Goal: Obtain resource: Download file/media

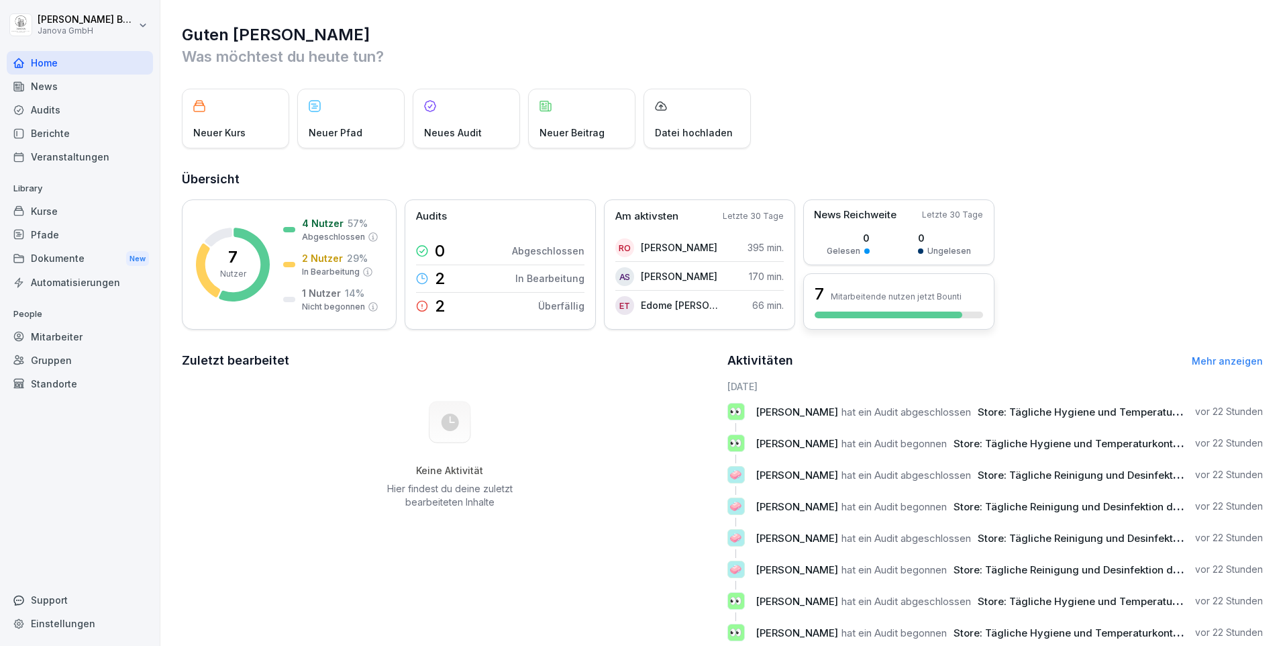
scroll to position [40, 0]
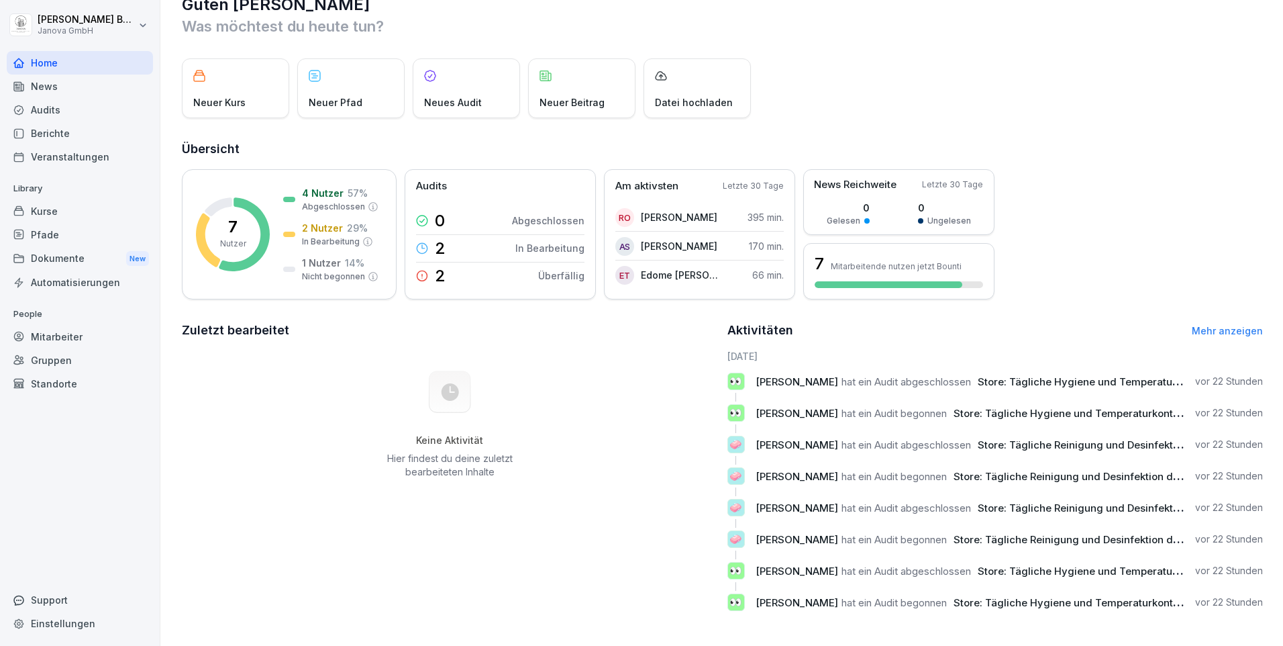
click at [60, 94] on div "News" at bounding box center [80, 85] width 146 height 23
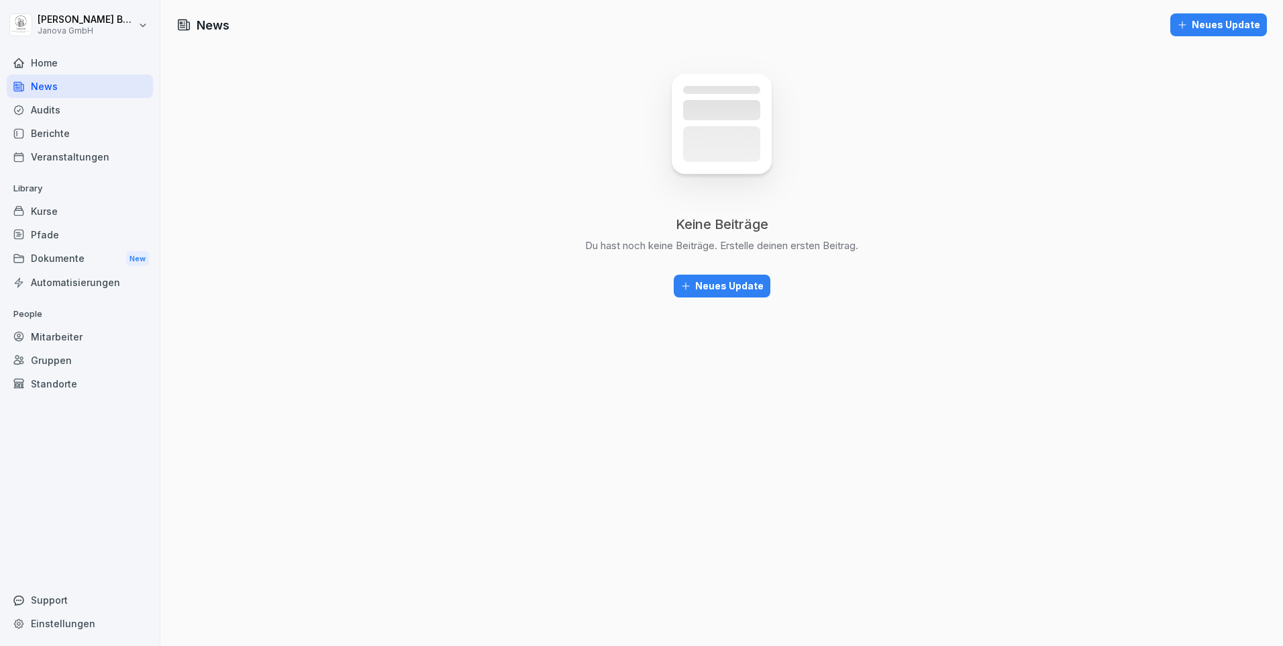
click at [28, 66] on div "Home" at bounding box center [80, 62] width 146 height 23
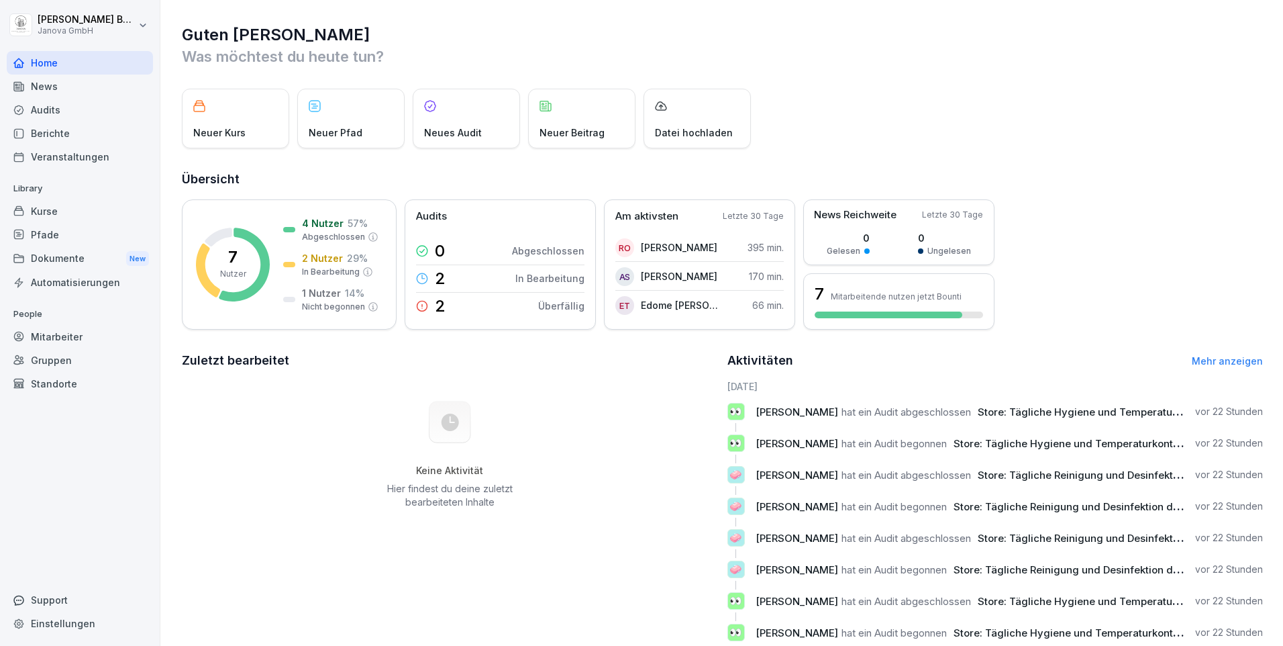
scroll to position [40, 0]
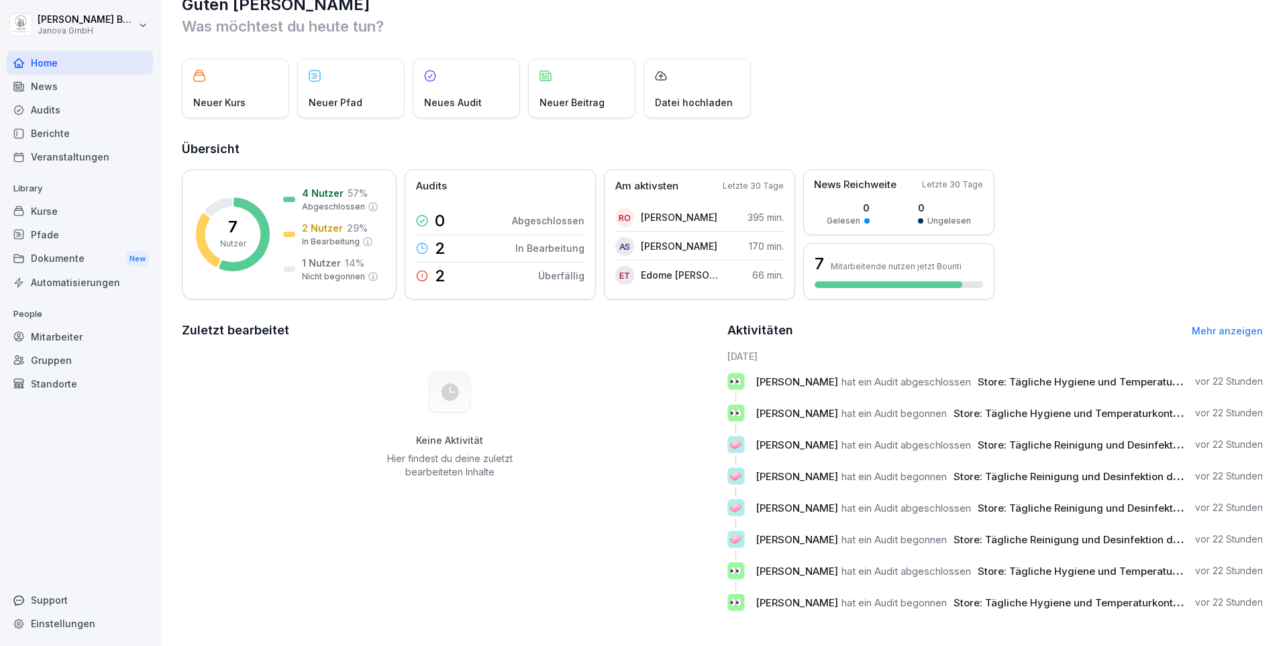
click at [47, 138] on div "Berichte" at bounding box center [80, 132] width 146 height 23
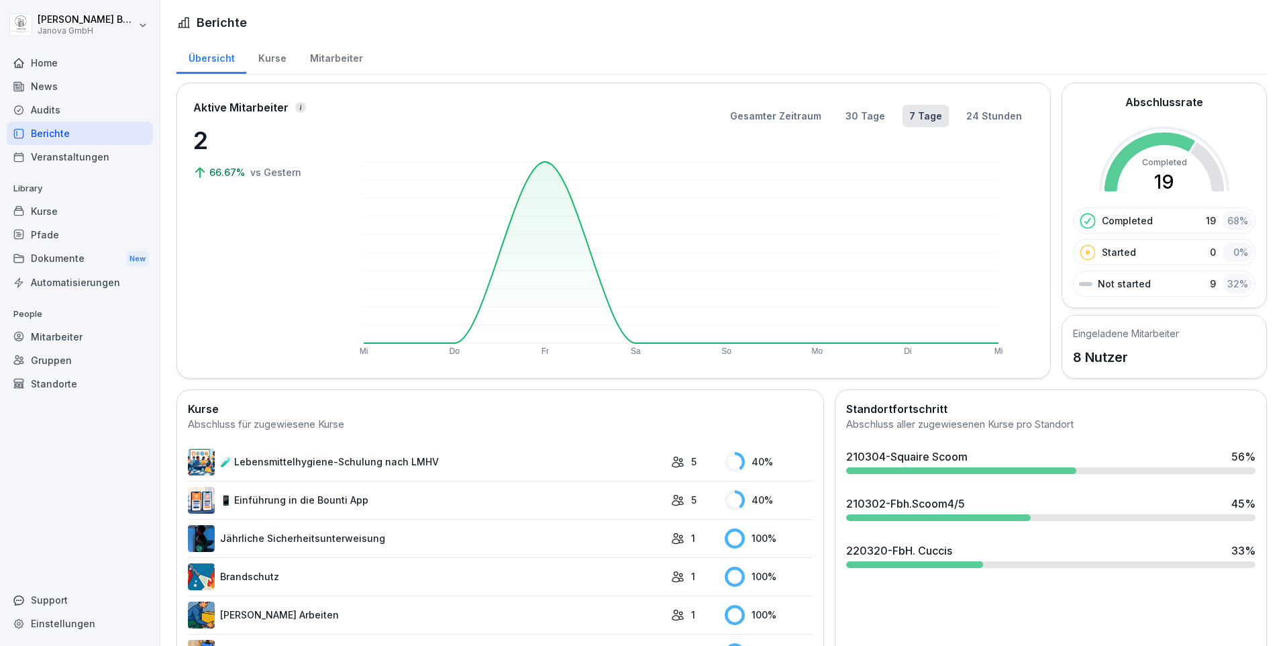
click at [55, 62] on div "Home" at bounding box center [80, 62] width 146 height 23
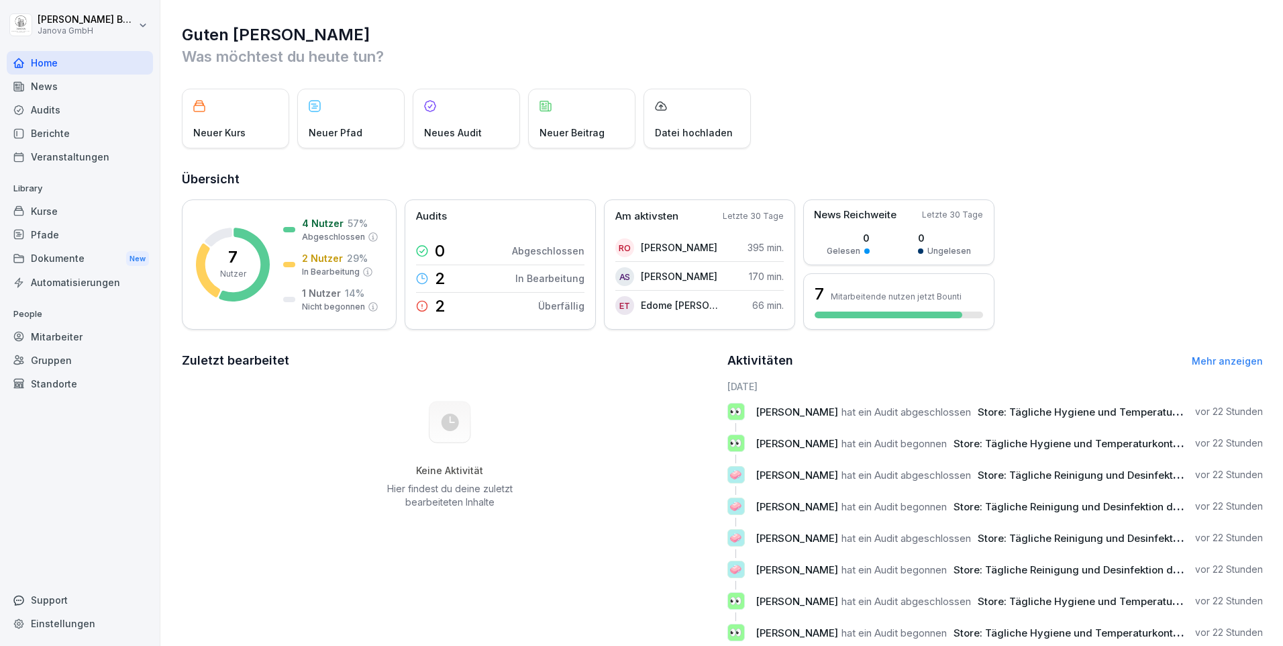
click at [558, 422] on div "Keine Aktivität Hier findest du deine zuletzt bearbeiteten Inhalte" at bounding box center [450, 454] width 536 height 151
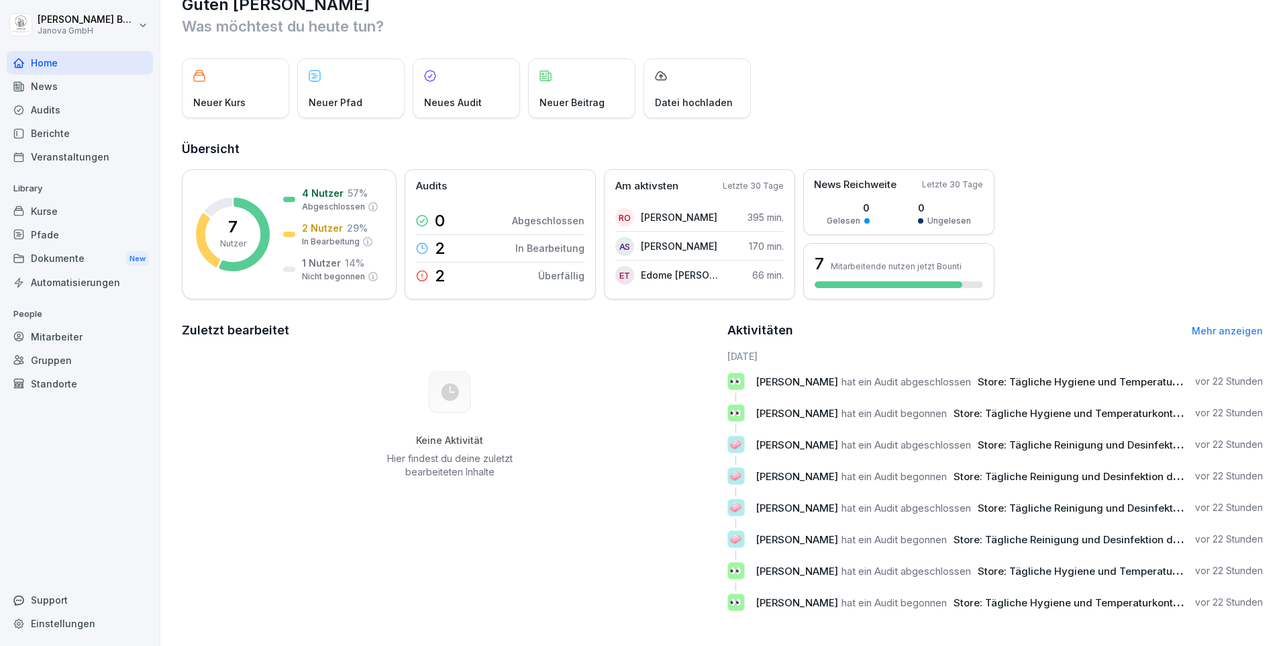
scroll to position [40, 0]
click at [56, 129] on div "Berichte" at bounding box center [80, 132] width 146 height 23
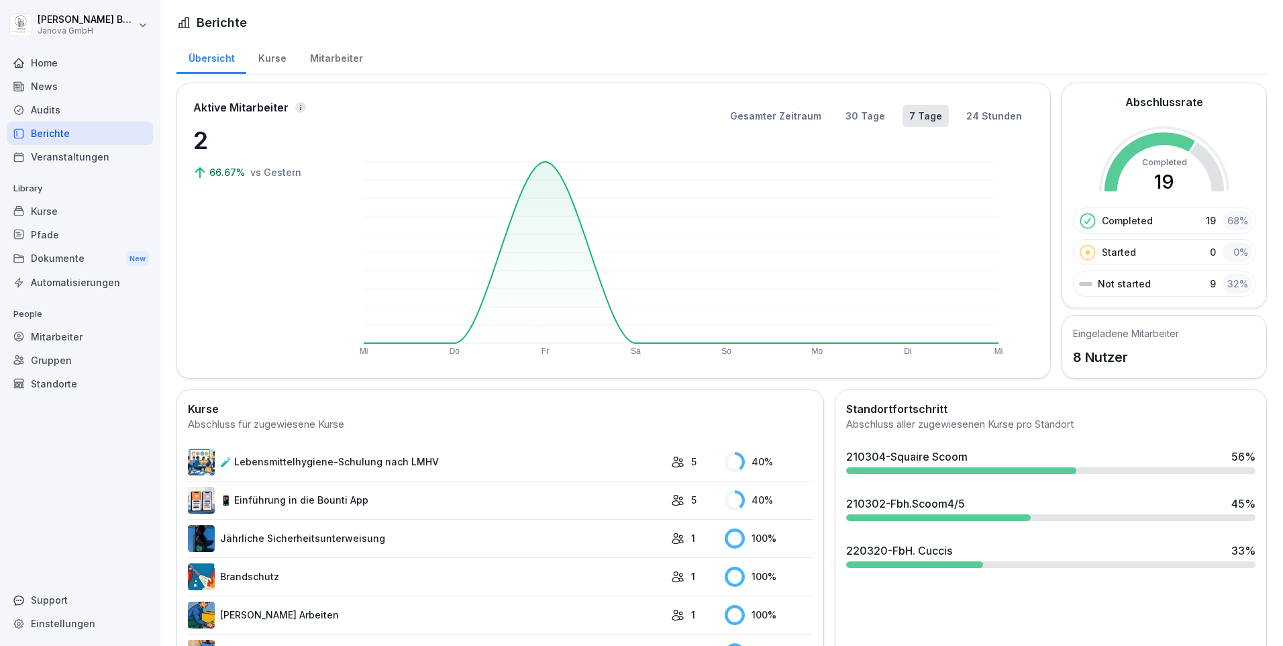
click at [275, 58] on div "Kurse" at bounding box center [272, 57] width 52 height 34
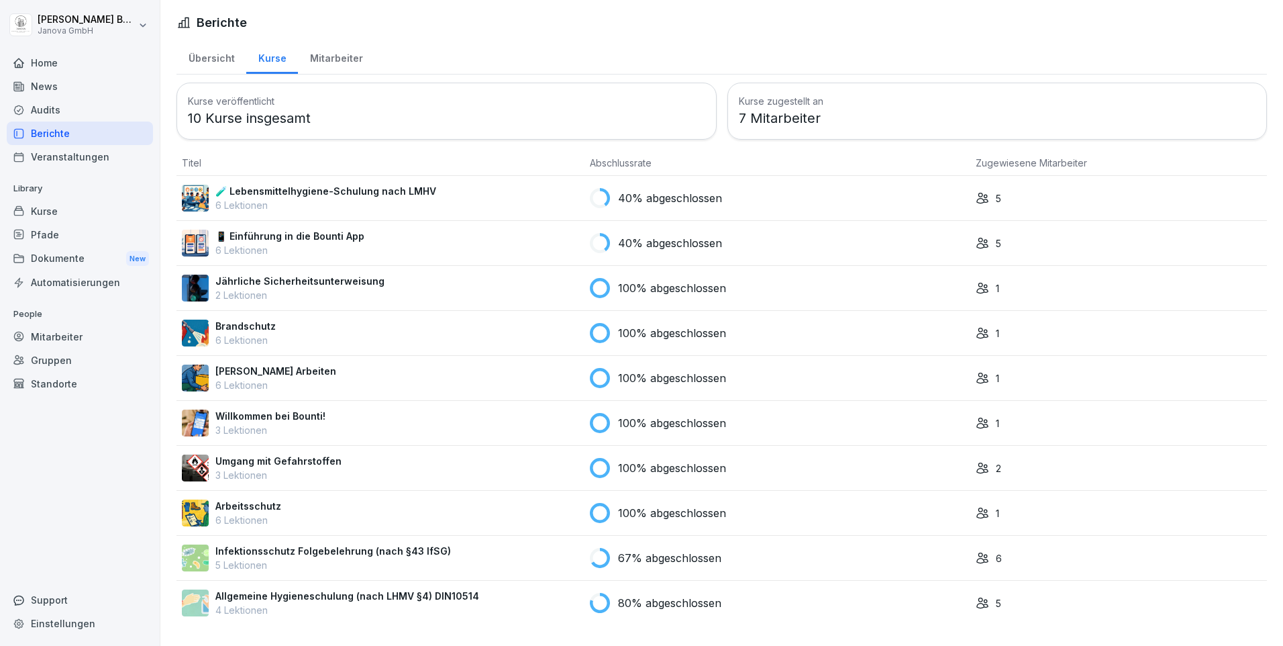
click at [199, 54] on div "Übersicht" at bounding box center [211, 57] width 70 height 34
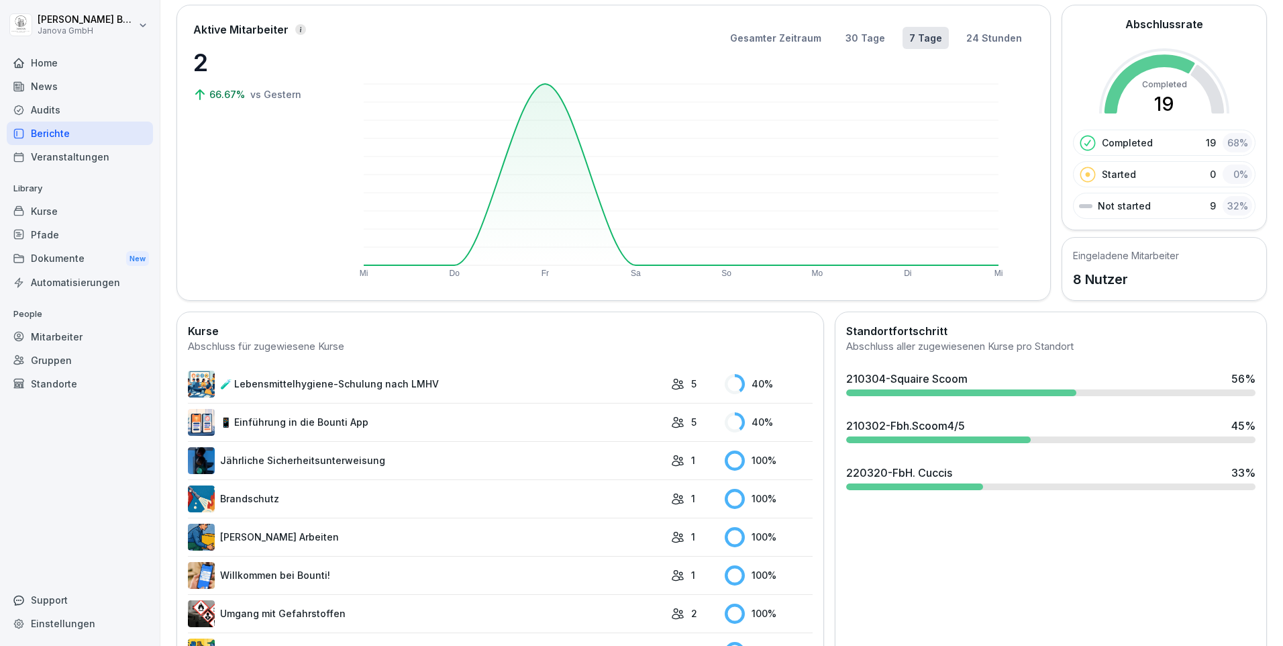
scroll to position [11, 0]
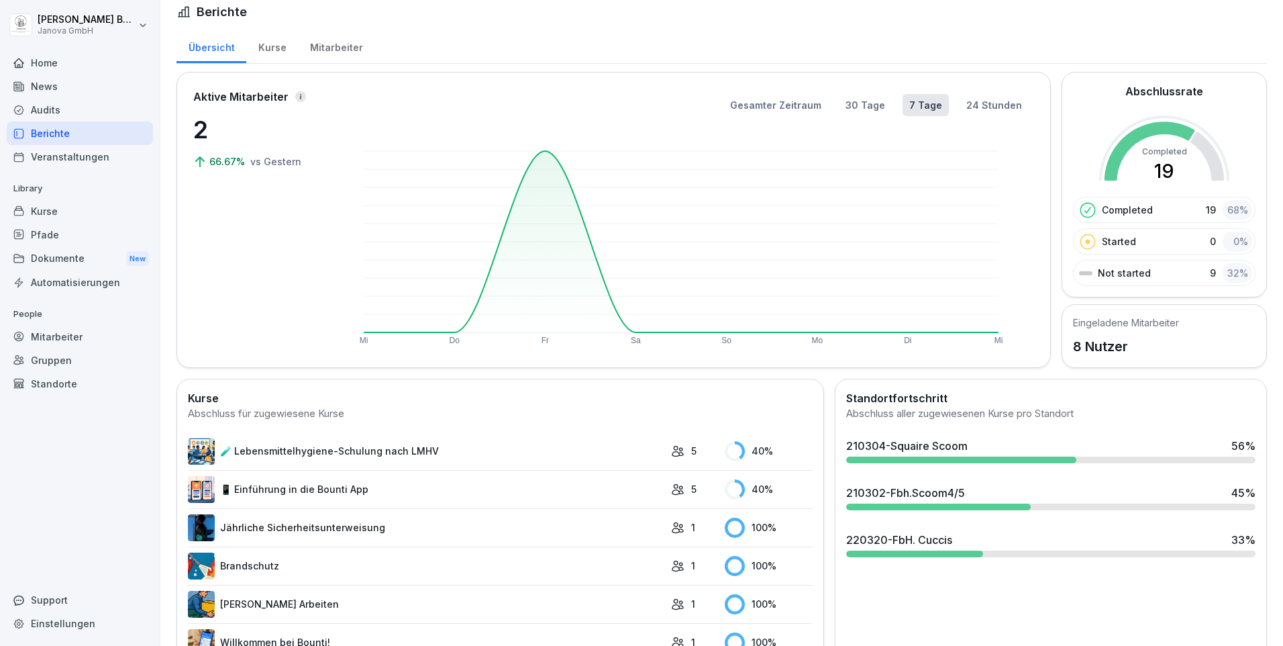
click at [52, 131] on div "Berichte" at bounding box center [80, 132] width 146 height 23
click at [53, 68] on div "Home" at bounding box center [80, 62] width 146 height 23
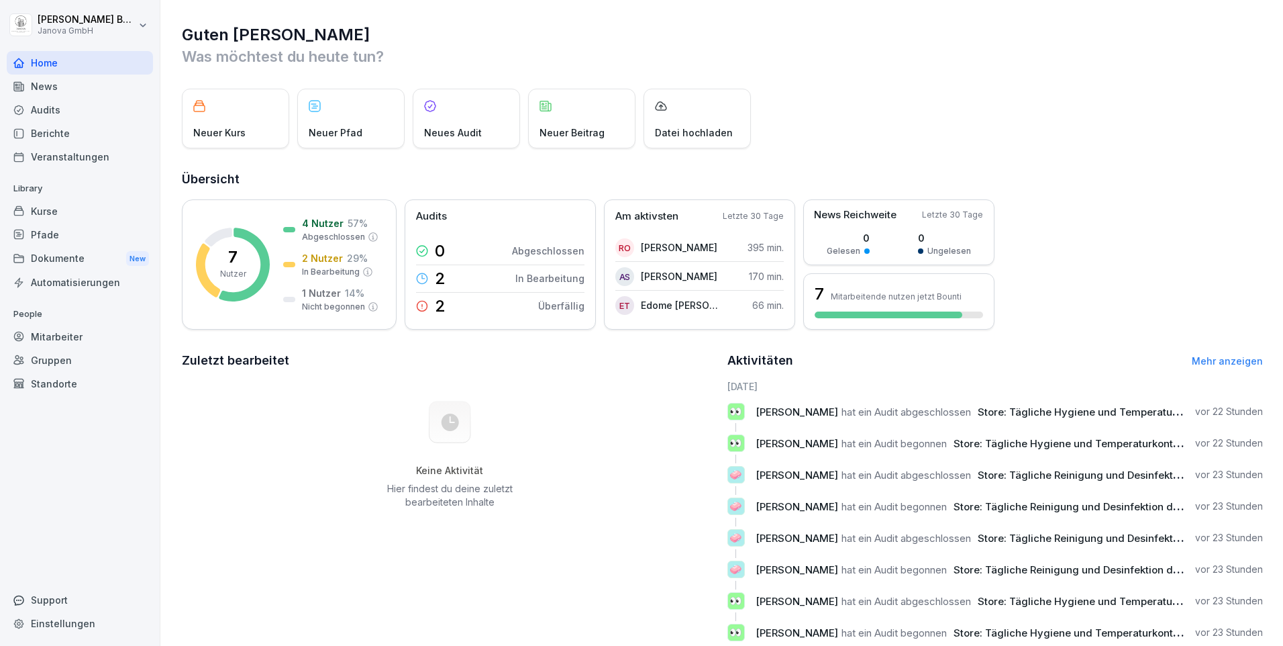
drag, startPoint x: 41, startPoint y: 111, endPoint x: 75, endPoint y: 120, distance: 35.3
click at [40, 111] on div "Audits" at bounding box center [80, 109] width 146 height 23
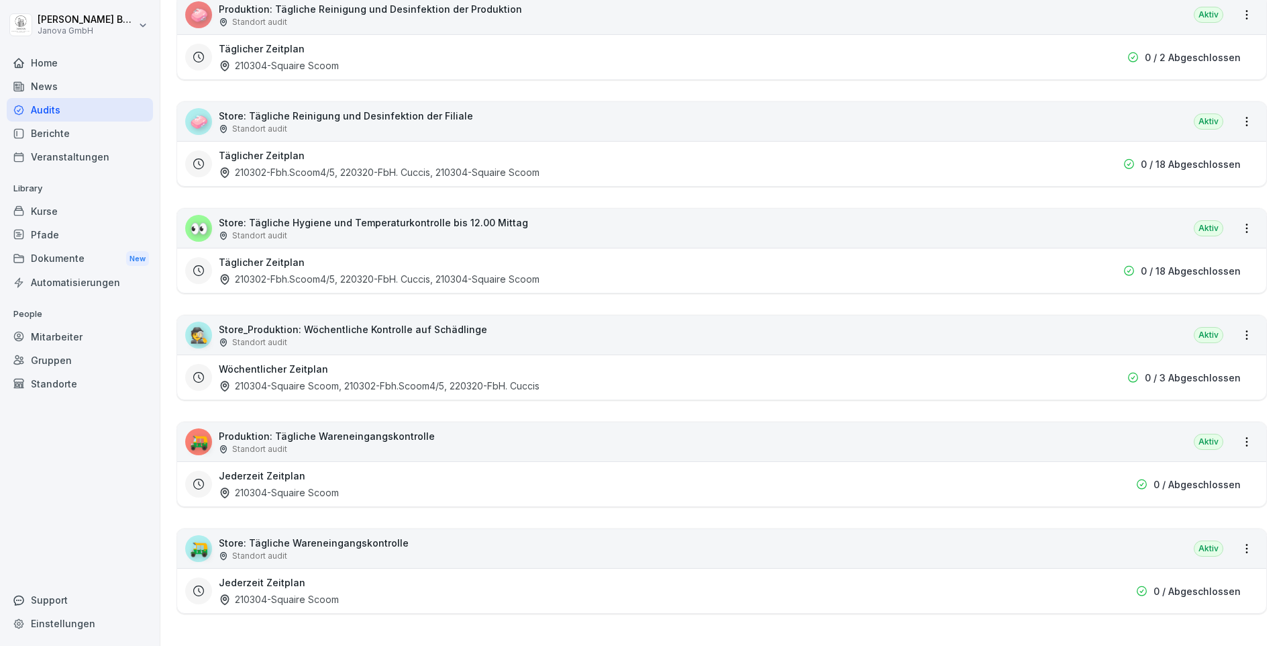
scroll to position [274, 0]
click at [426, 215] on p "Store: Tägliche Hygiene und Temperaturkontrolle bis 12.00 Mittag" at bounding box center [373, 222] width 309 height 14
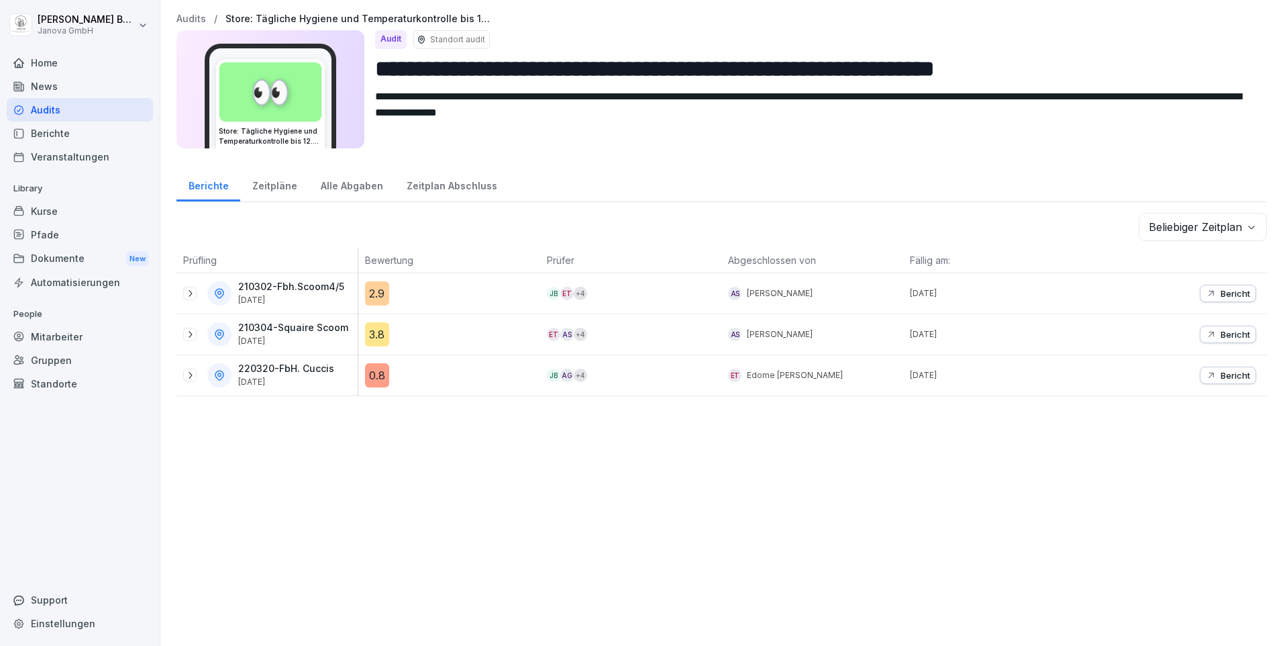
click at [1236, 331] on p "Bericht" at bounding box center [1236, 334] width 30 height 11
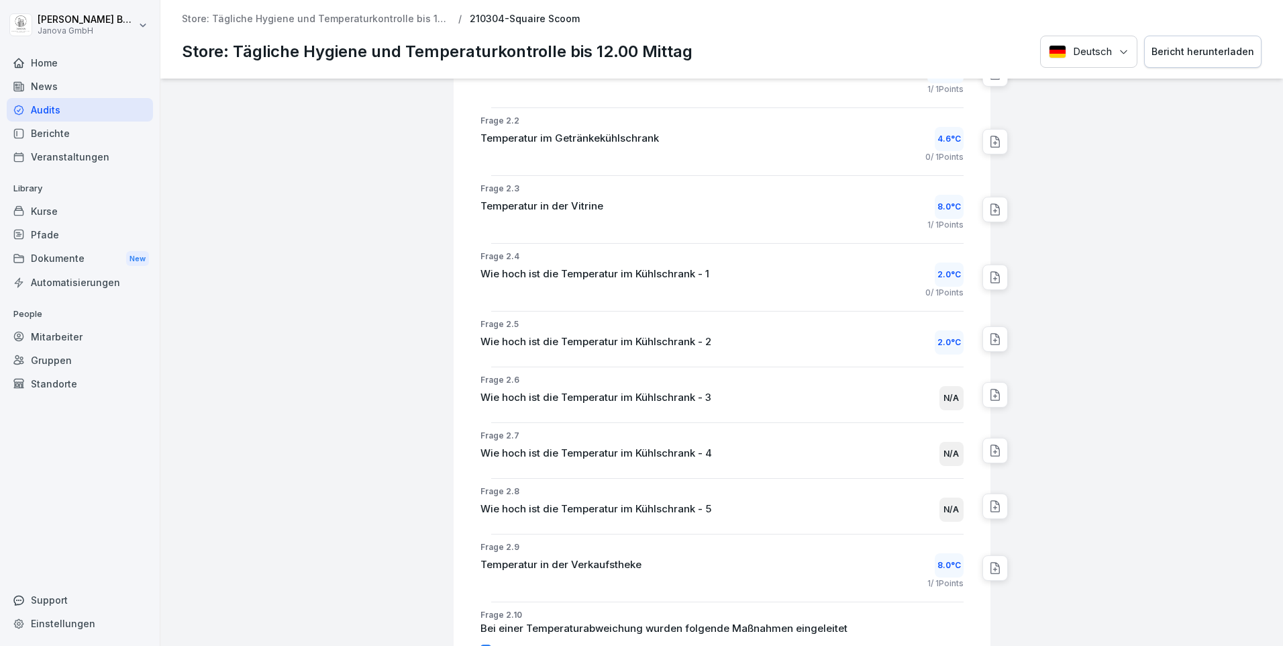
scroll to position [470, 0]
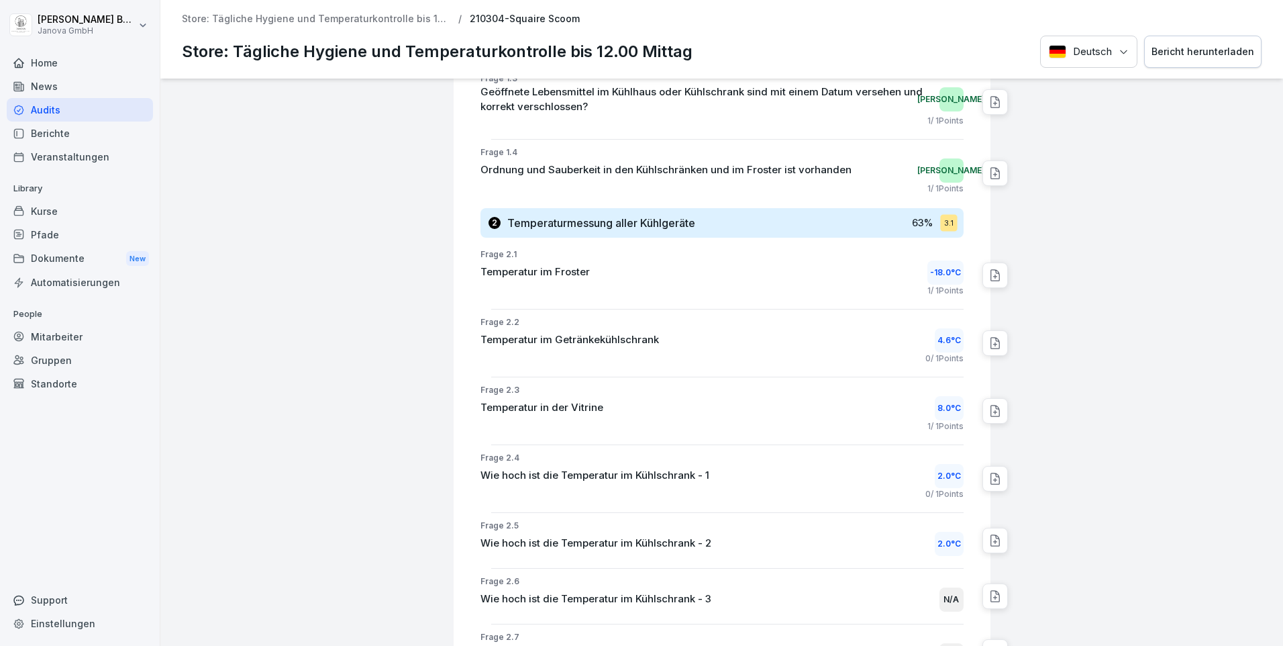
click at [64, 113] on div "Audits" at bounding box center [80, 109] width 146 height 23
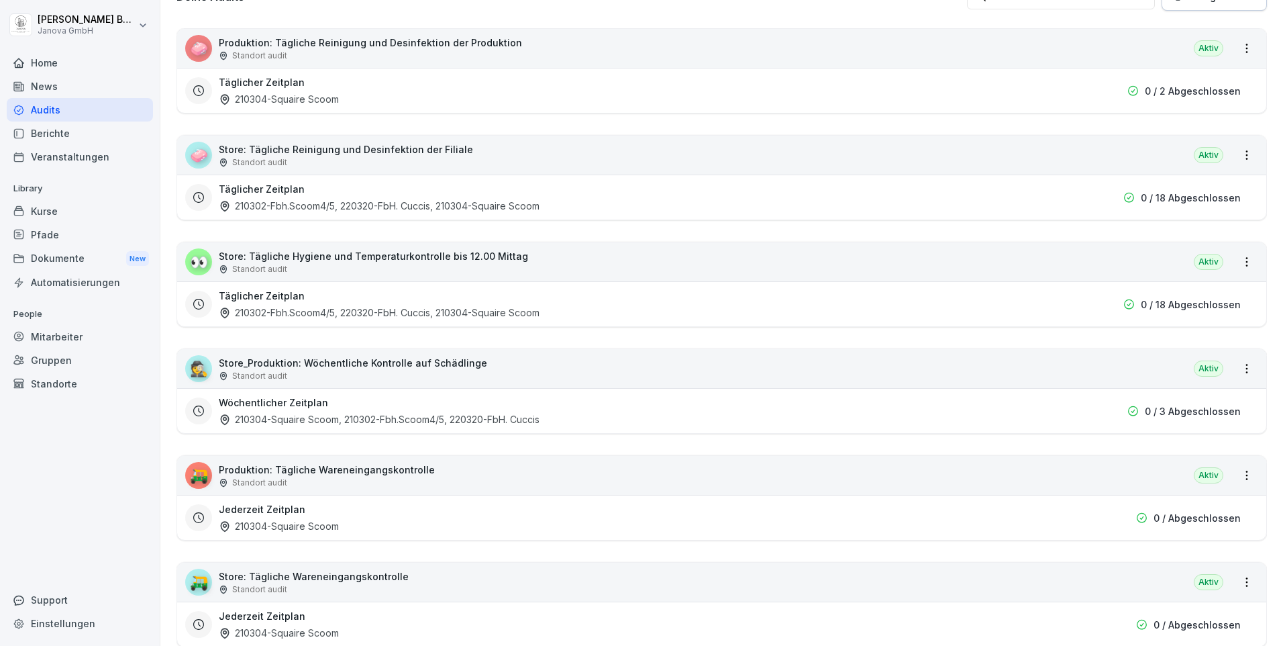
scroll to position [207, 0]
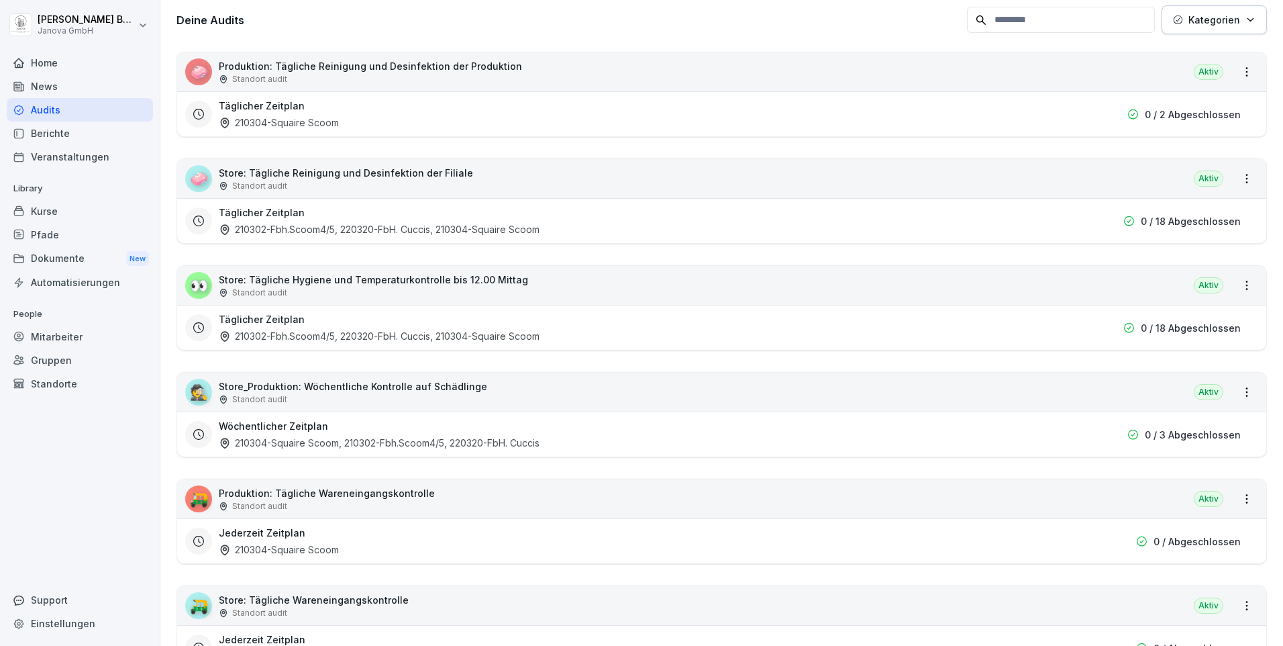
click at [346, 278] on p "Store: Tägliche Hygiene und Temperaturkontrolle bis 12.00 Mittag" at bounding box center [373, 279] width 309 height 14
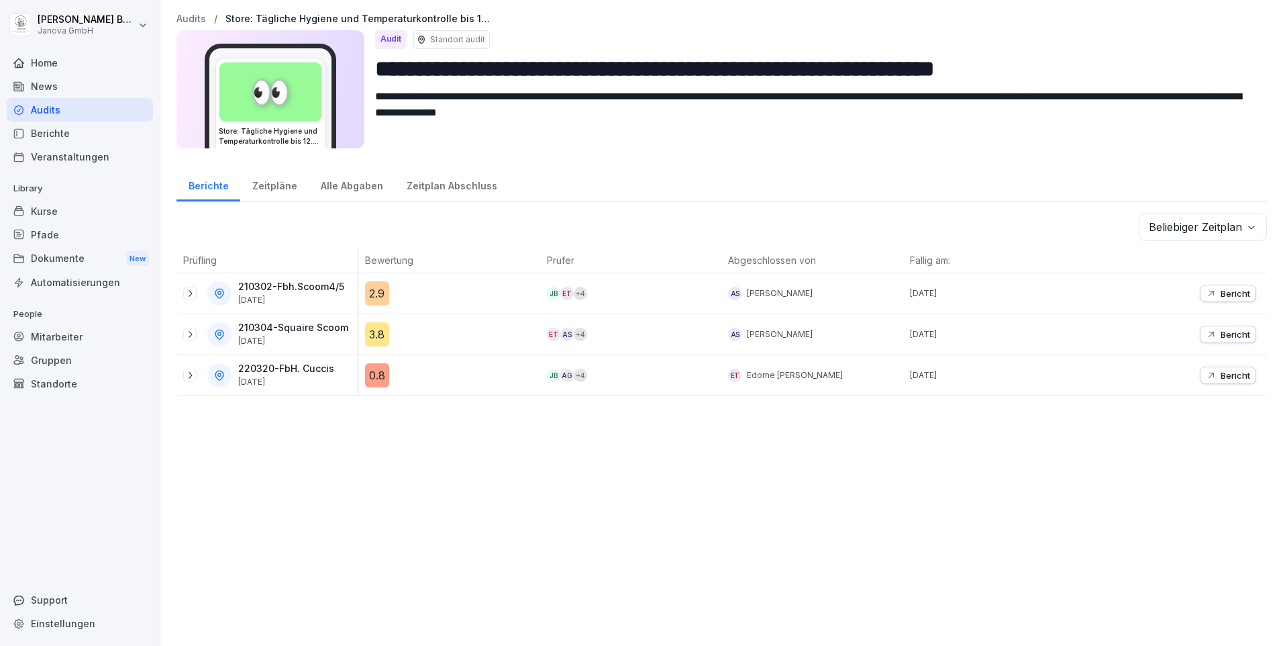
click at [184, 331] on div at bounding box center [189, 333] width 13 height 13
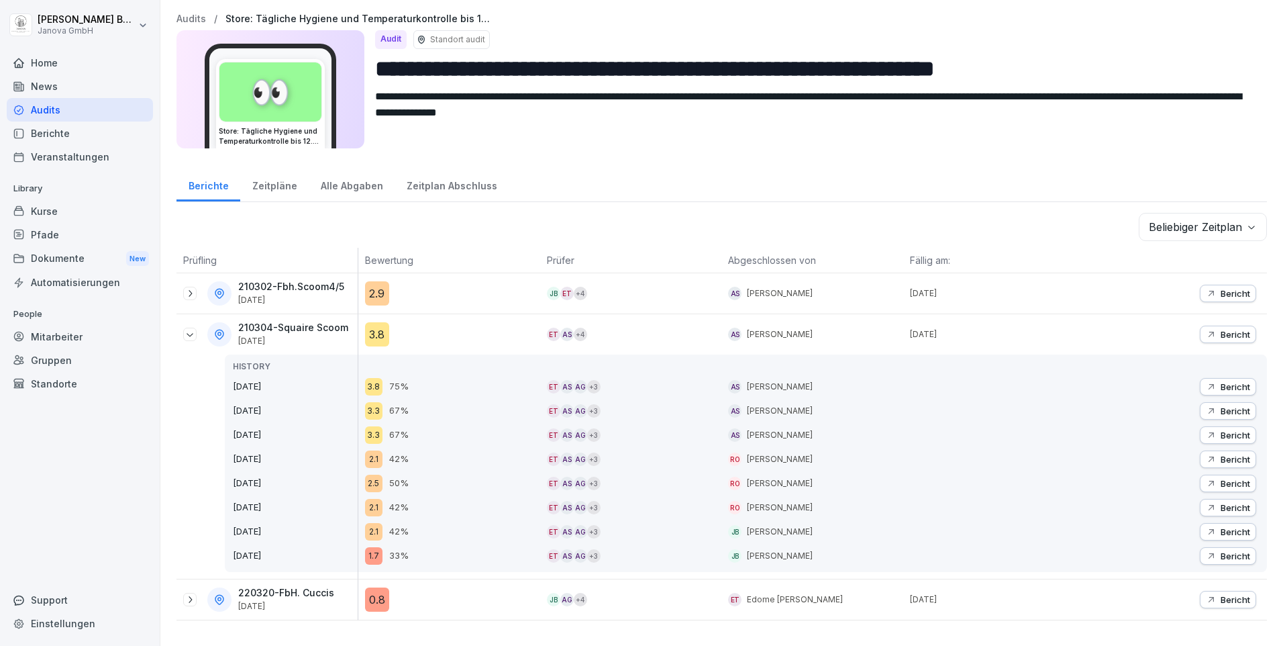
click at [1221, 530] on p "Bericht" at bounding box center [1236, 531] width 30 height 11
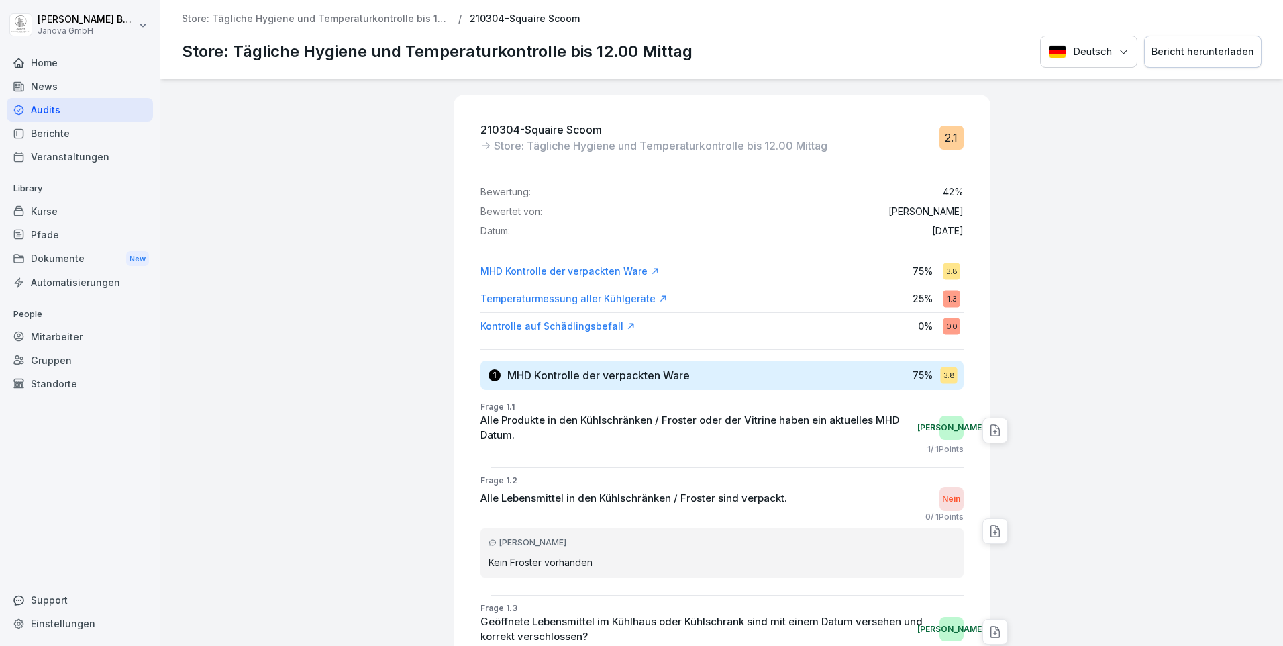
click at [76, 111] on div "Audits" at bounding box center [80, 109] width 146 height 23
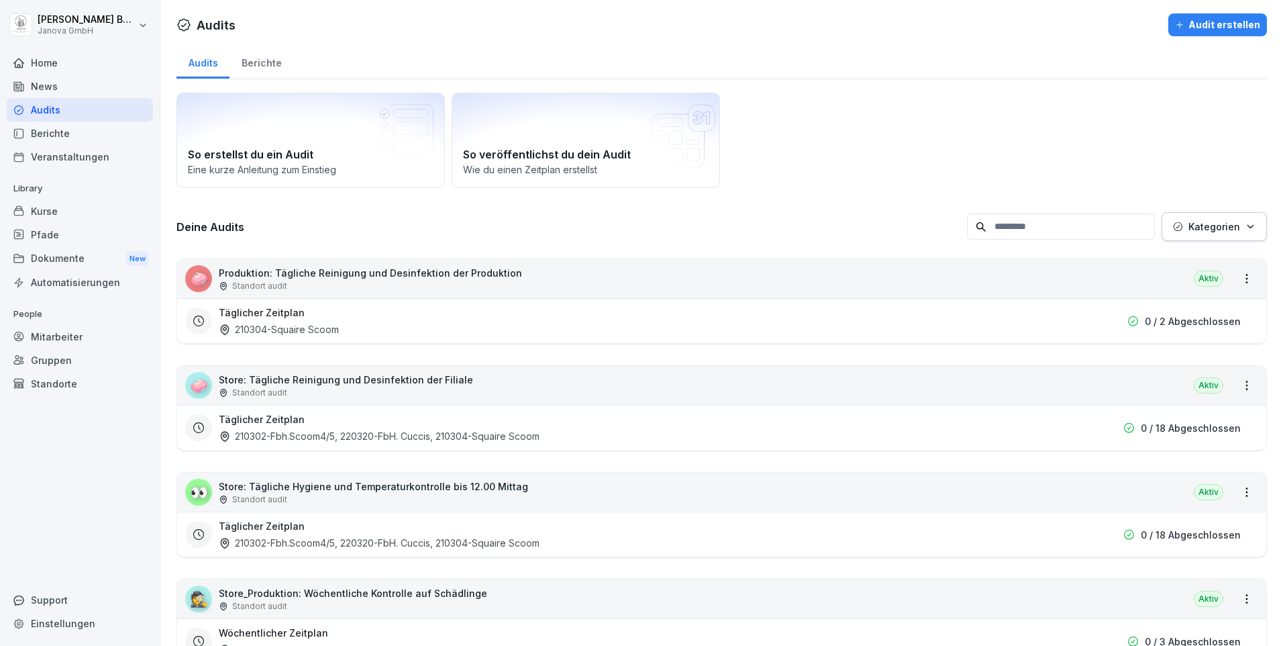
click at [60, 260] on div "Dokumente New" at bounding box center [80, 258] width 146 height 25
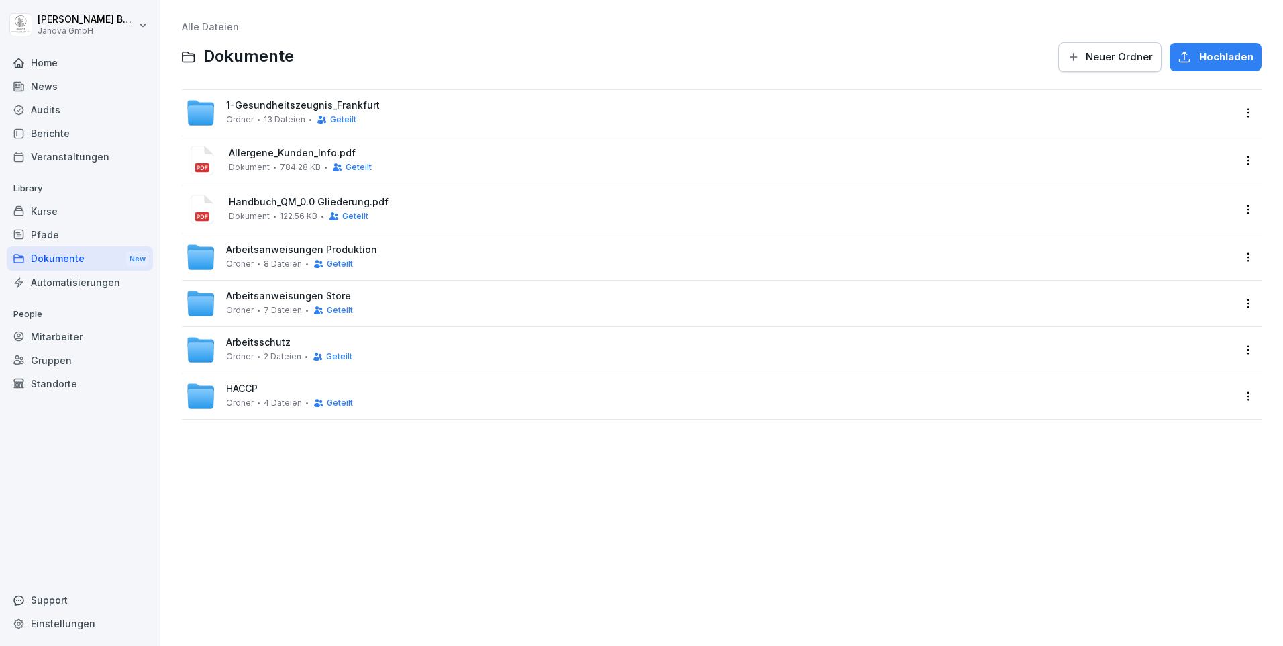
click at [288, 106] on span "1-Gesundheitszeugnis_Frankfurt" at bounding box center [303, 105] width 154 height 11
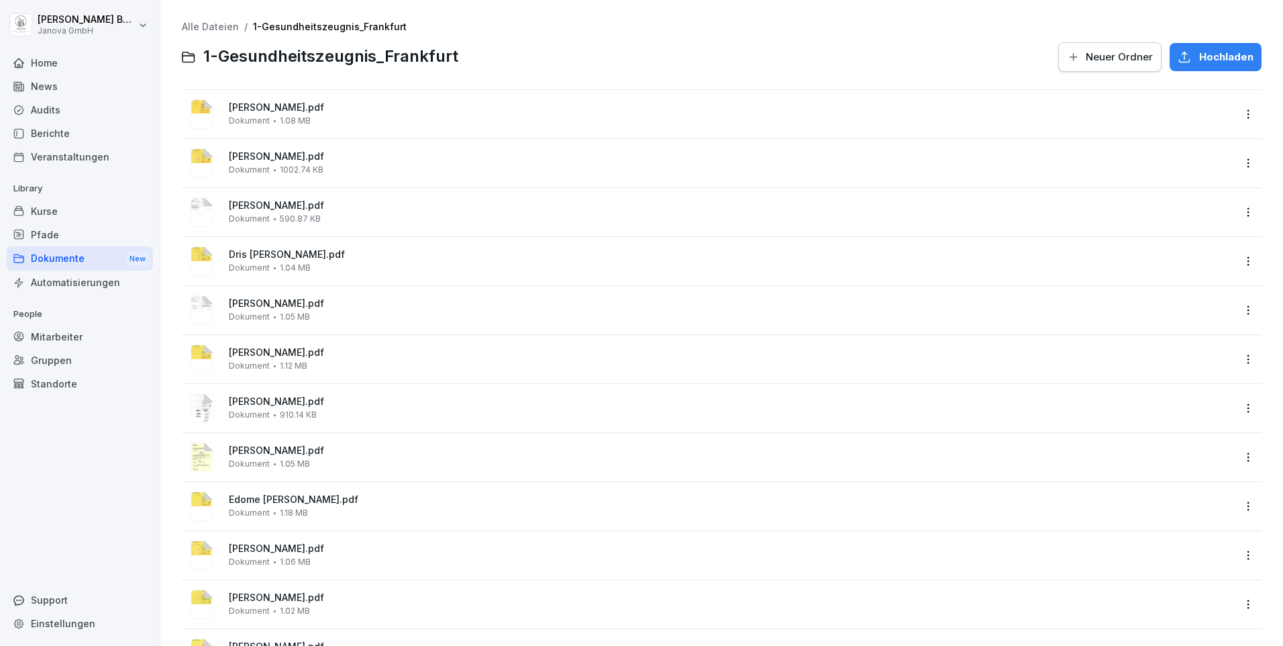
click at [268, 109] on span "[PERSON_NAME].pdf" at bounding box center [731, 107] width 1005 height 11
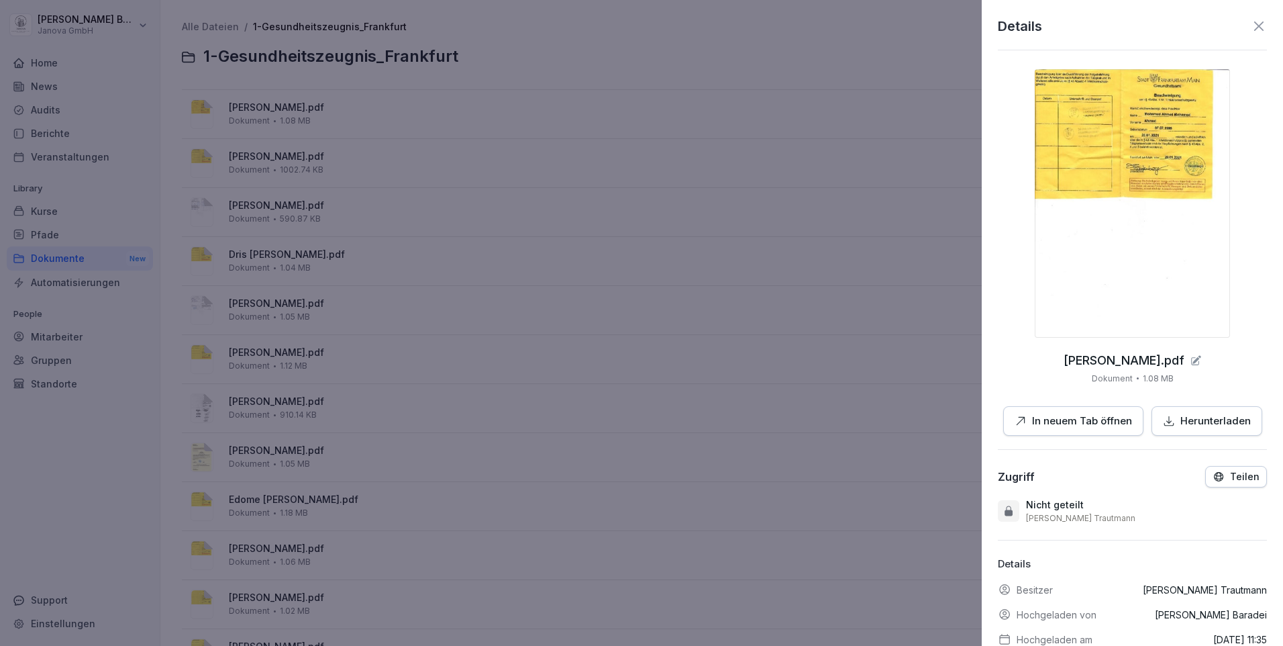
click at [751, 288] on div at bounding box center [641, 323] width 1283 height 646
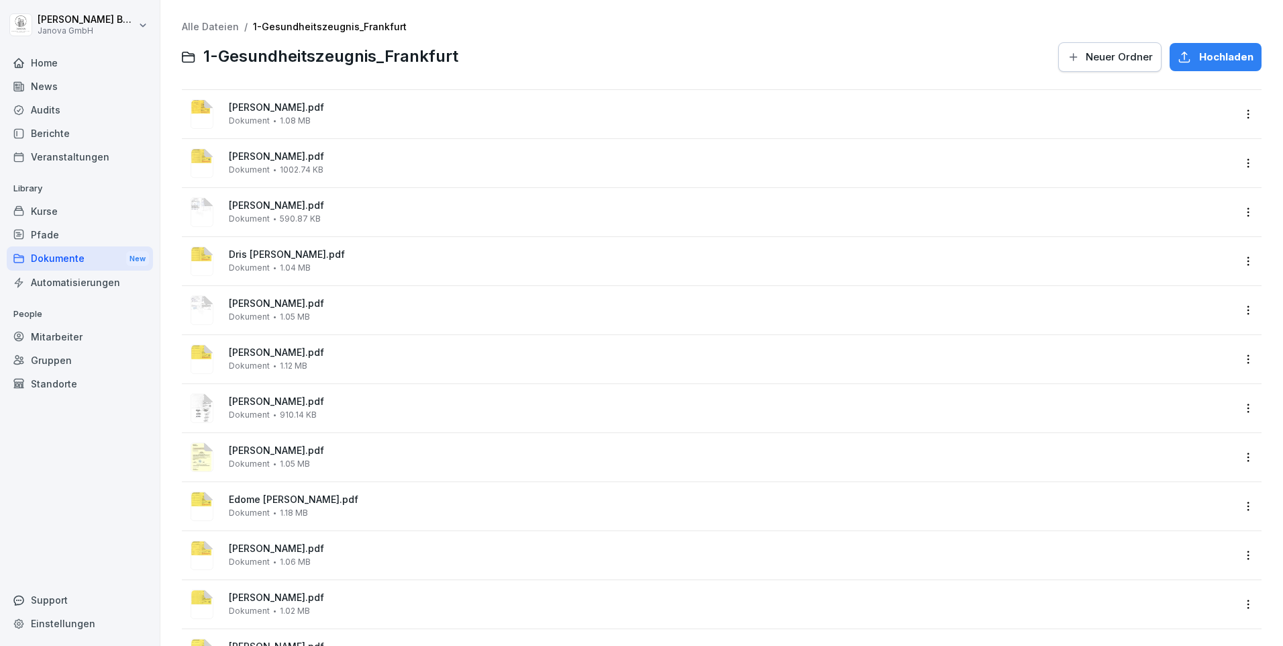
click at [56, 63] on div "Home" at bounding box center [80, 62] width 146 height 23
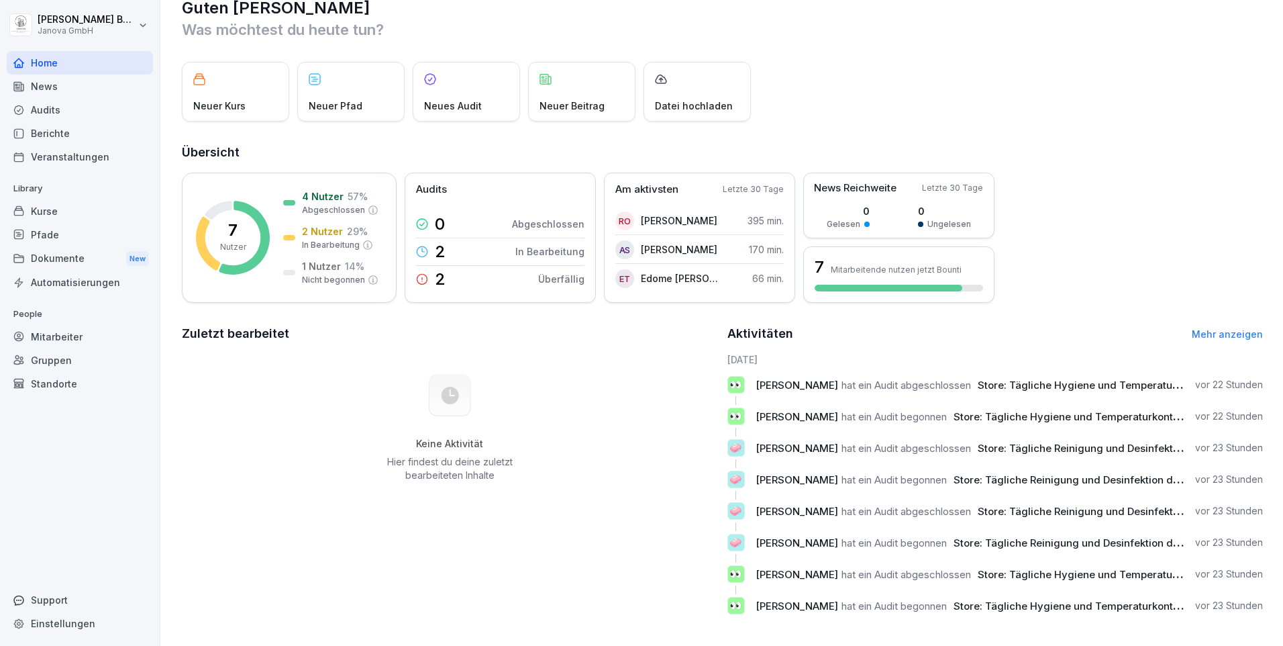
scroll to position [40, 0]
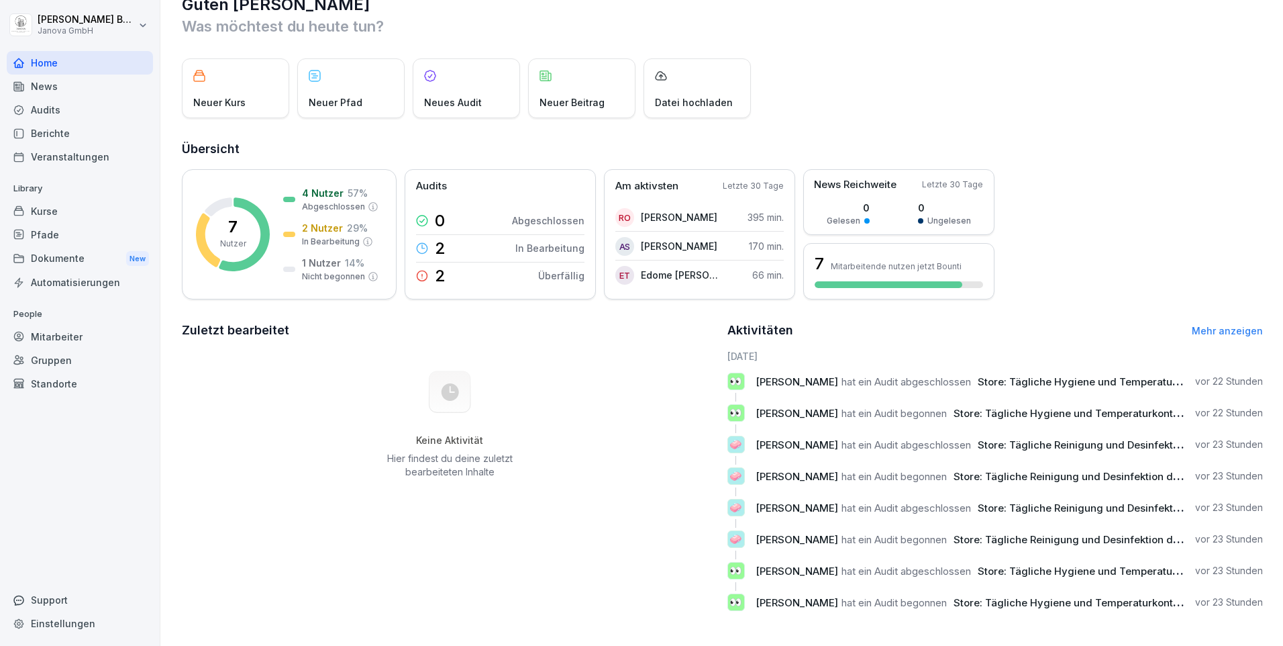
click at [70, 258] on div "Dokumente New" at bounding box center [80, 258] width 146 height 25
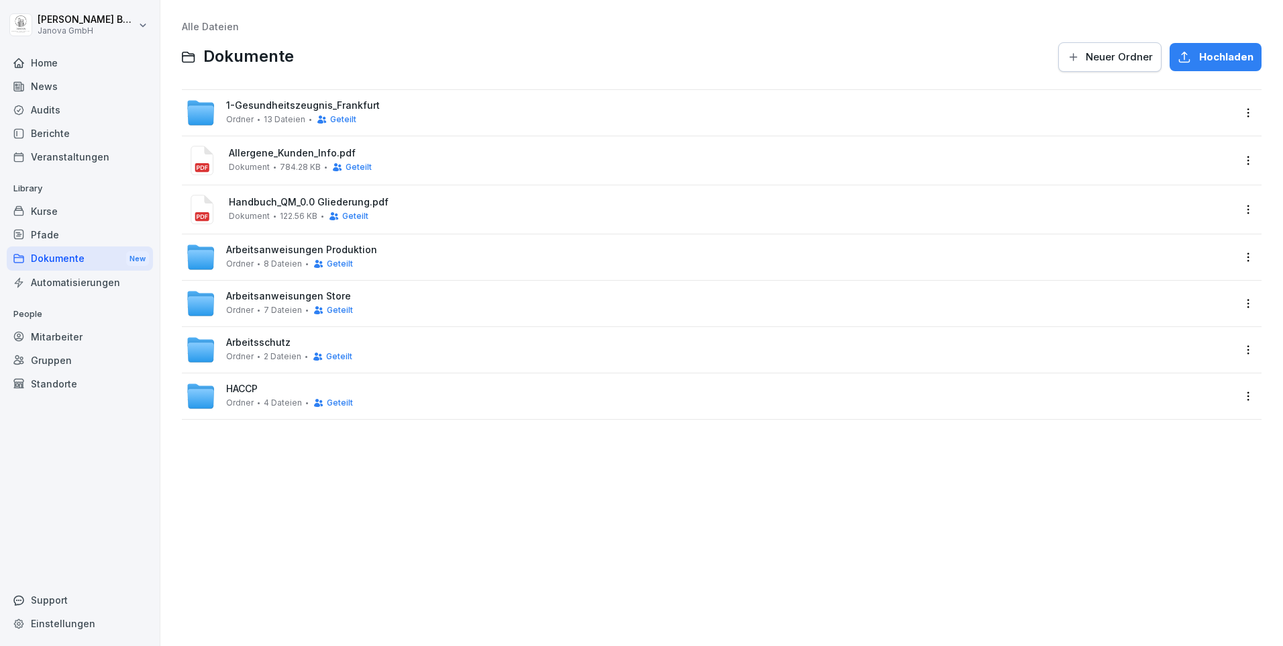
click at [277, 160] on div "Allergene_Kunden_Info.pdf Dokument 784.28 KB Geteilt" at bounding box center [731, 160] width 1005 height 25
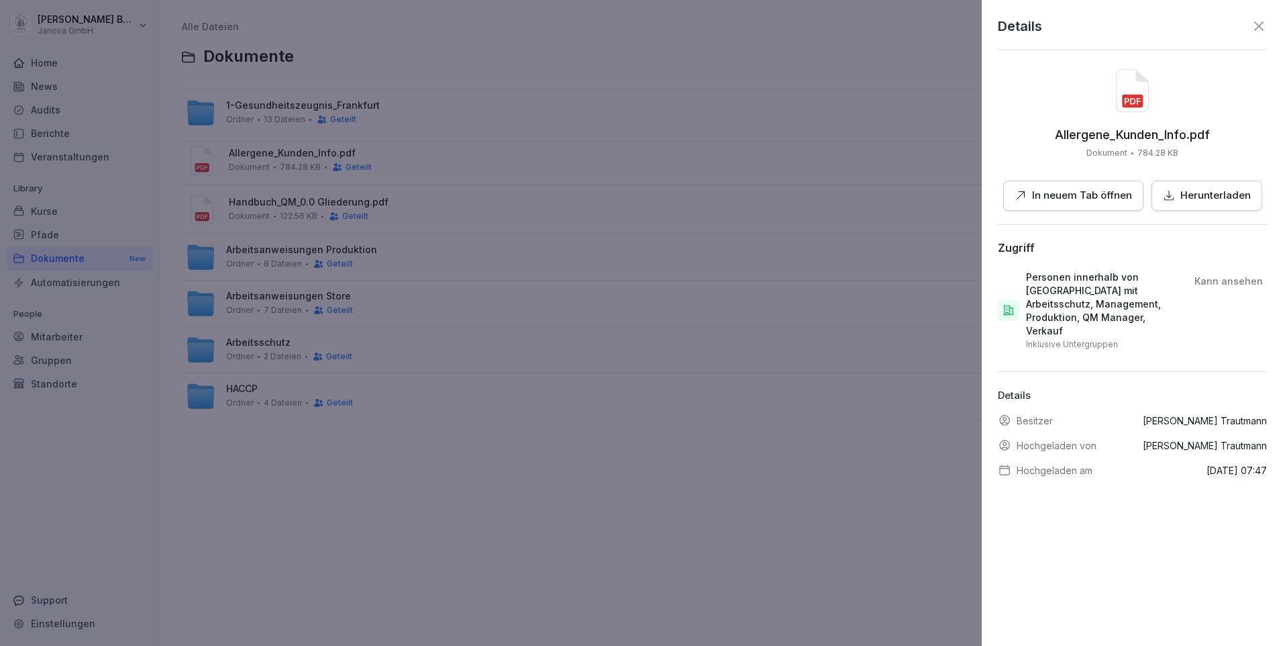
click at [1054, 195] on p "In neuem Tab öffnen" at bounding box center [1082, 195] width 100 height 15
click at [1254, 29] on icon at bounding box center [1258, 25] width 9 height 9
